Goal: Information Seeking & Learning: Learn about a topic

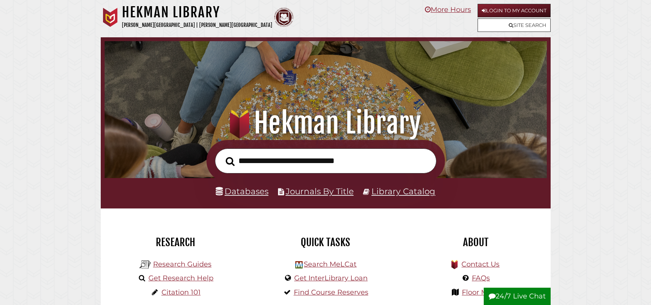
scroll to position [146, 438]
click at [252, 196] on link "Databases" at bounding box center [242, 191] width 53 height 10
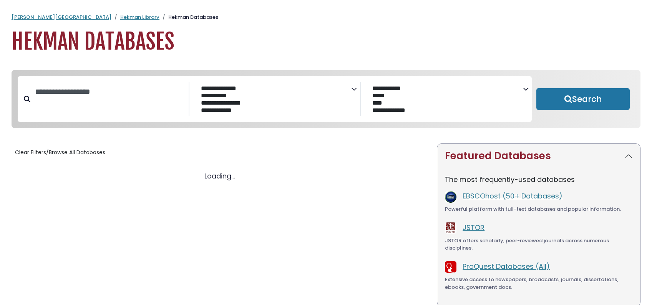
select select "Database Subject Filter"
select select "Database Vendors Filter"
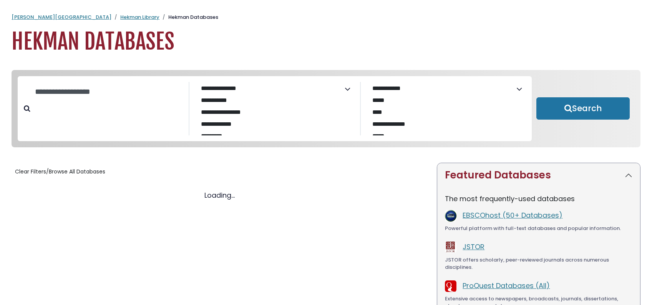
select select "Database Subject Filter"
select select "Database Vendors Filter"
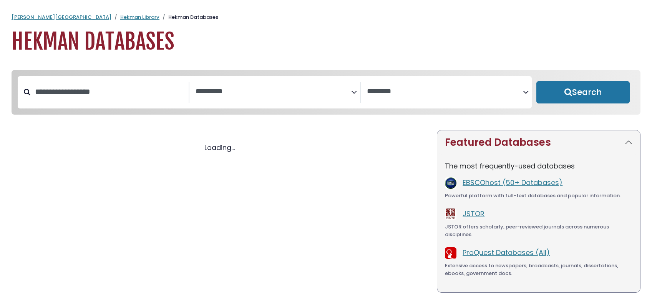
select select "Database Subject Filter"
select select "Database Vendors Filter"
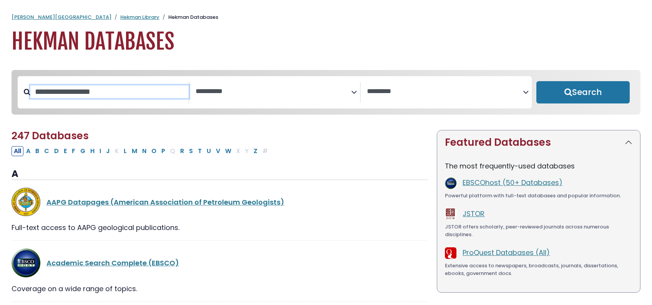
click at [99, 98] on input "Search database by title or keyword" at bounding box center [109, 91] width 158 height 13
type input "****"
click at [536, 81] on button "Search" at bounding box center [583, 92] width 94 height 22
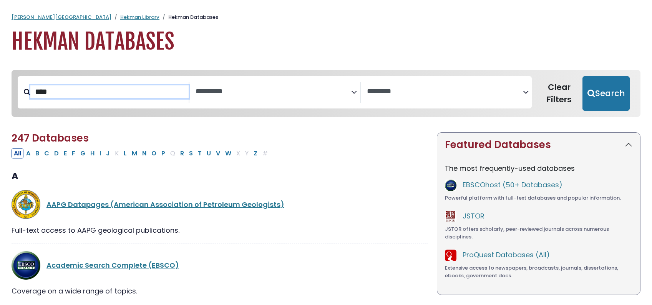
select select "Database Subject Filter"
select select "Database Vendors Filter"
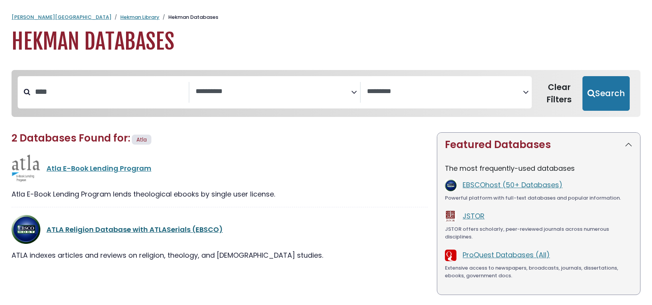
click at [126, 234] on link "ATLA Religion Database with ATLASerials (EBSCO)" at bounding box center [134, 229] width 176 height 10
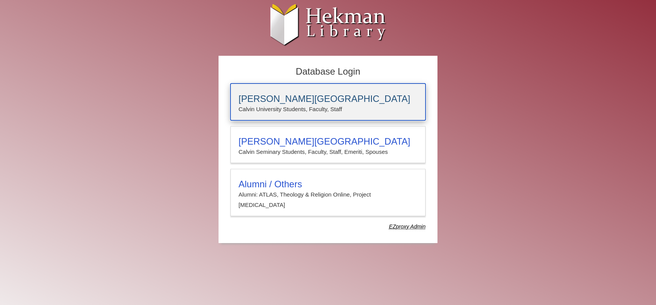
click at [248, 101] on h3 "[PERSON_NAME][GEOGRAPHIC_DATA]" at bounding box center [328, 98] width 179 height 11
